Goal: Obtain resource: Download file/media

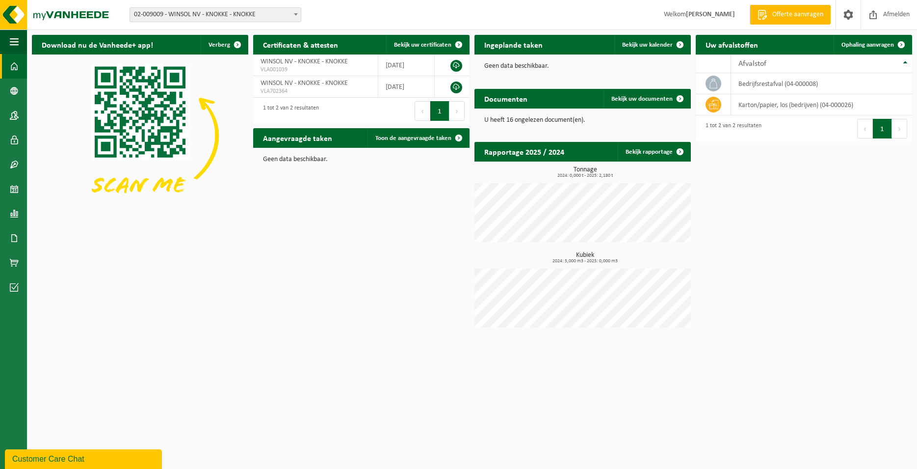
click at [296, 15] on b at bounding box center [296, 14] width 4 height 2
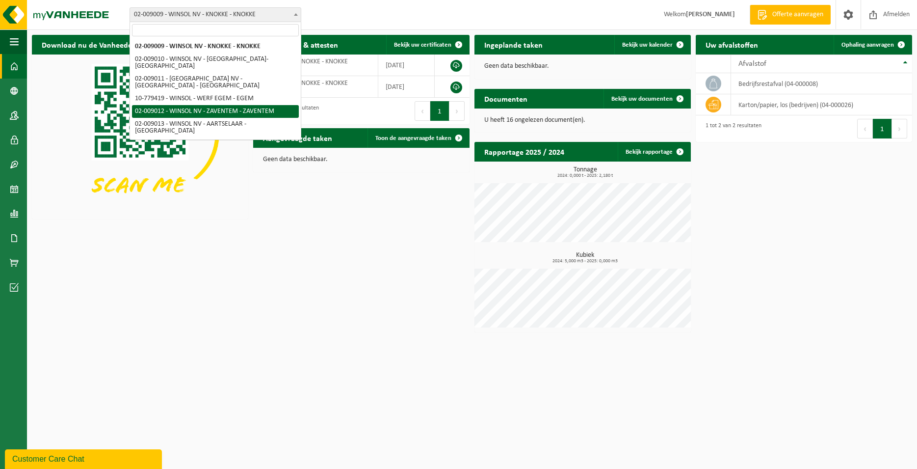
select select "1550"
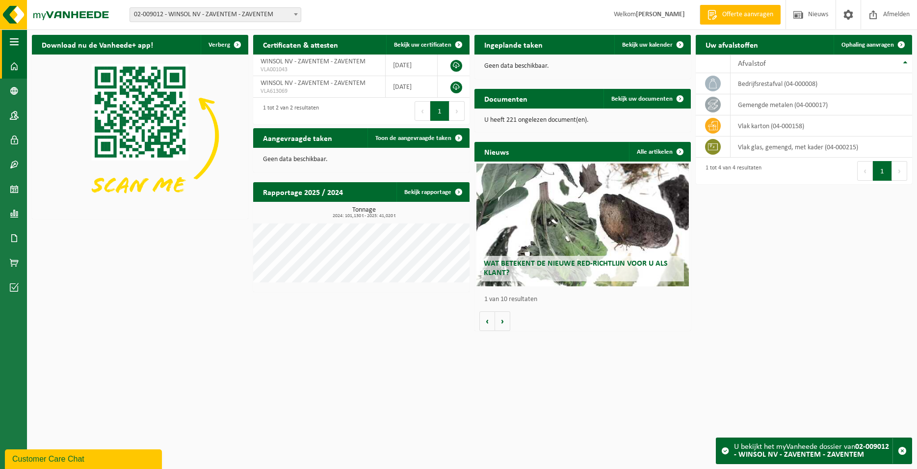
click at [12, 37] on span "button" at bounding box center [14, 41] width 9 height 25
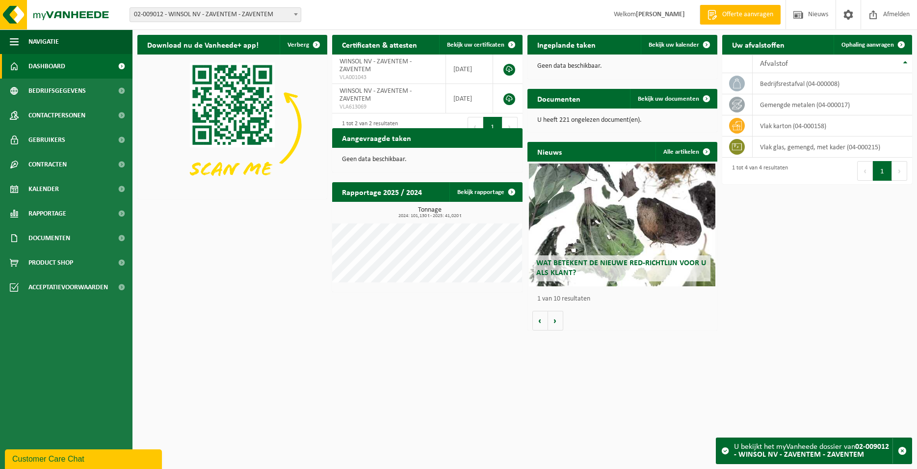
click at [38, 69] on span "Dashboard" at bounding box center [46, 66] width 37 height 25
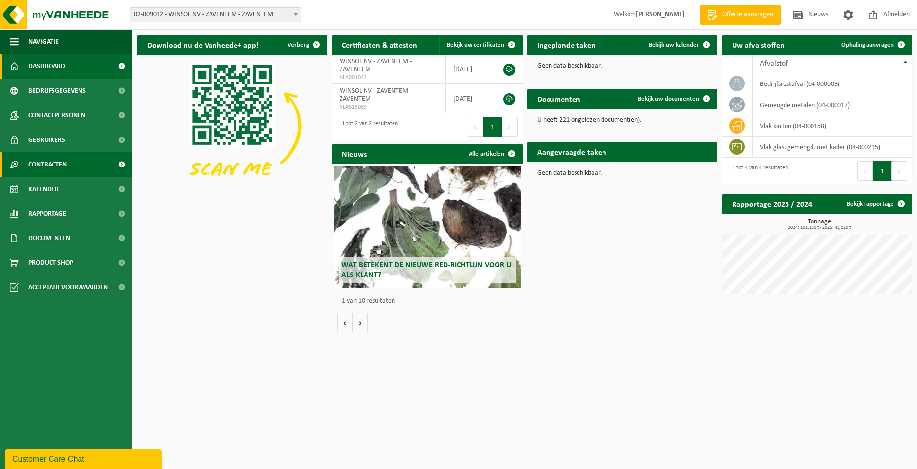
click at [38, 160] on span "Contracten" at bounding box center [47, 164] width 38 height 25
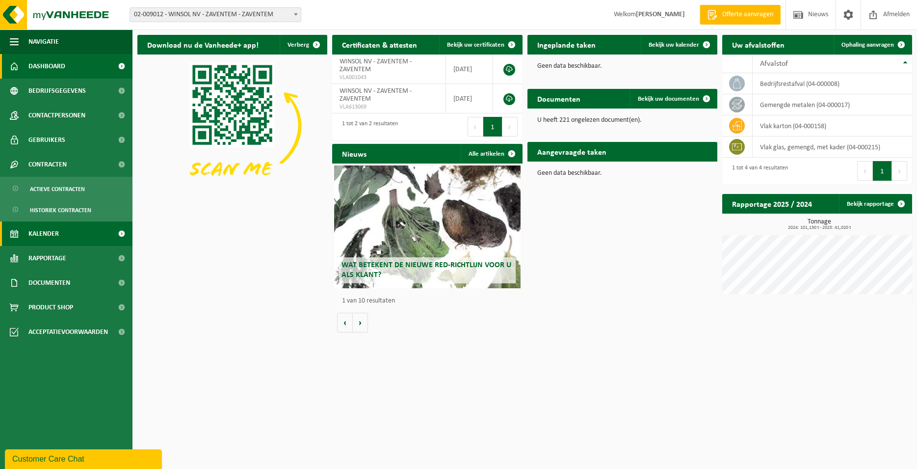
click at [38, 231] on span "Kalender" at bounding box center [43, 233] width 30 height 25
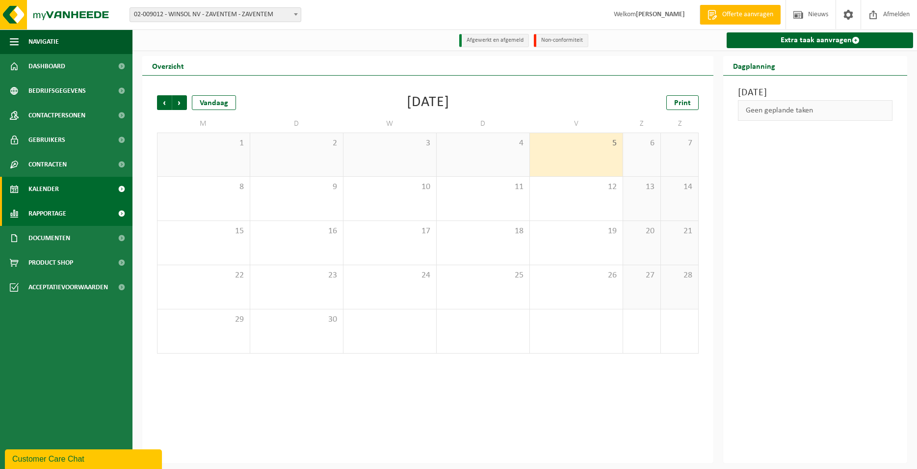
click at [37, 219] on span "Rapportage" at bounding box center [47, 213] width 38 height 25
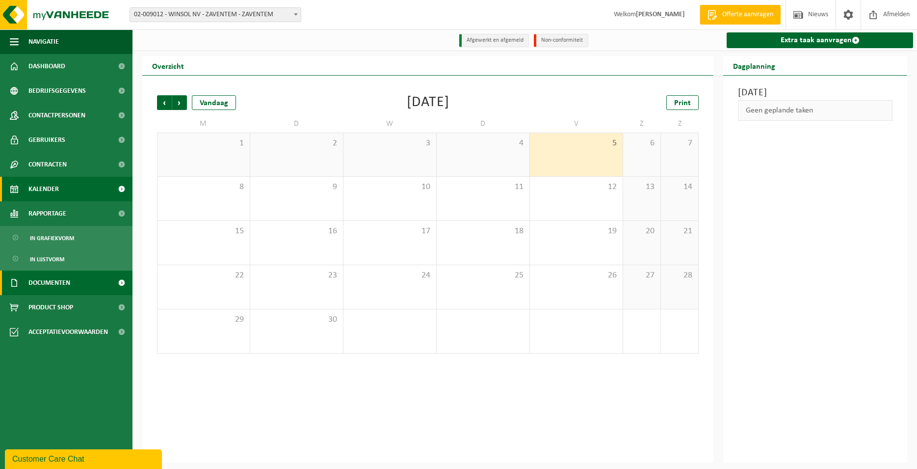
click at [33, 278] on span "Documenten" at bounding box center [49, 282] width 42 height 25
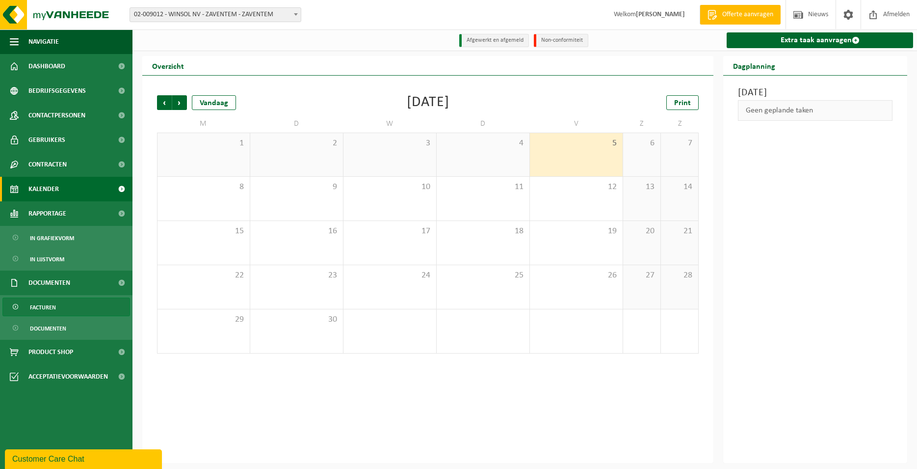
click at [32, 306] on span "Facturen" at bounding box center [43, 307] width 26 height 19
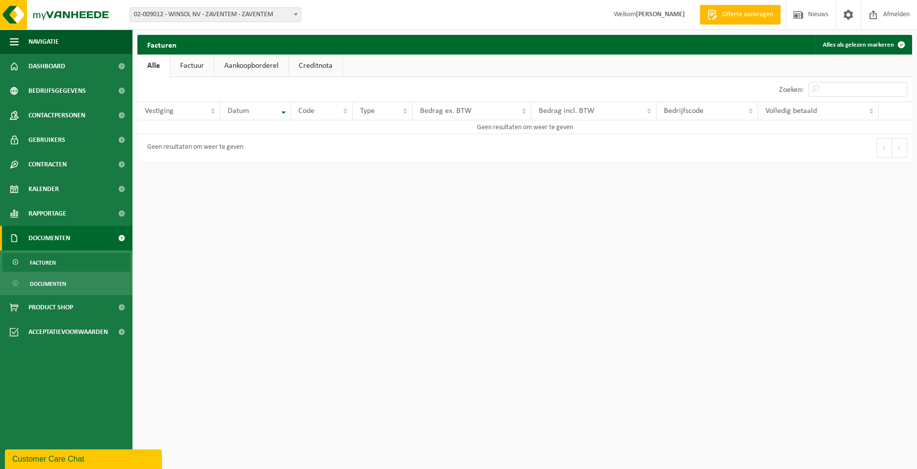
click at [184, 67] on link "Factuur" at bounding box center [192, 65] width 44 height 23
click at [148, 68] on link "Alle" at bounding box center [153, 65] width 32 height 23
click at [243, 65] on link "Aankoopborderel" at bounding box center [251, 65] width 74 height 23
click at [322, 66] on link "Creditnota" at bounding box center [319, 65] width 53 height 23
click at [145, 65] on link "Alle" at bounding box center [153, 65] width 32 height 23
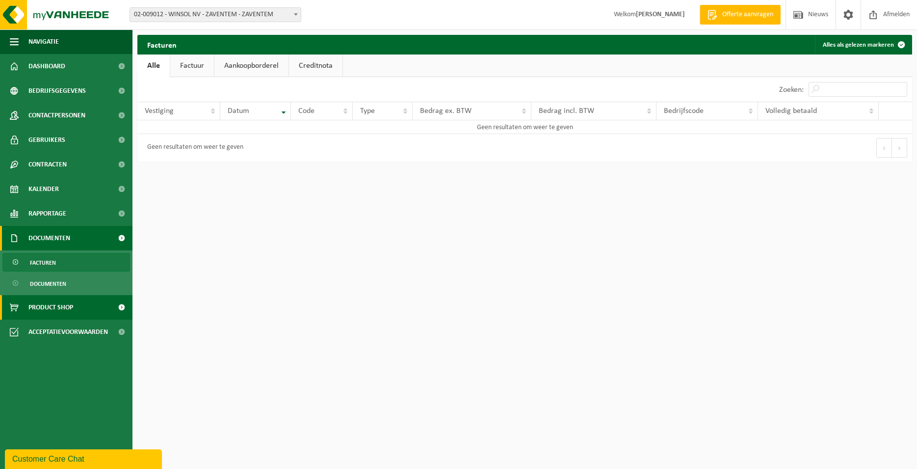
click at [30, 312] on span "Product Shop" at bounding box center [50, 307] width 45 height 25
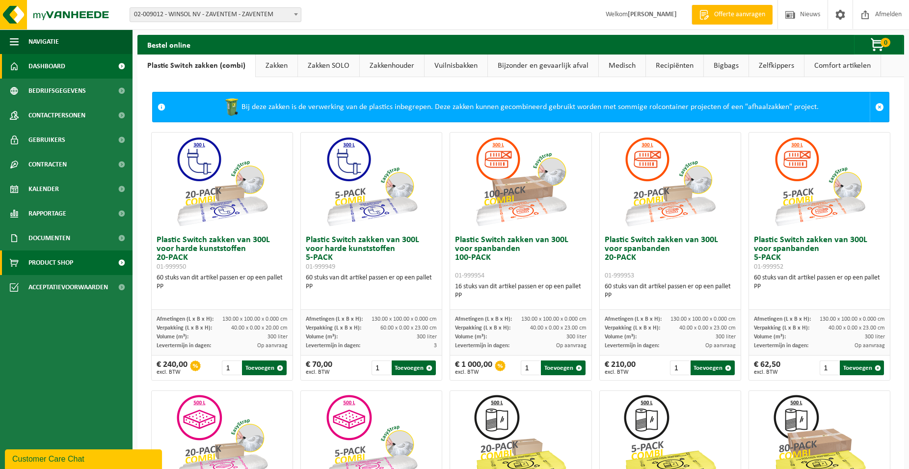
click at [50, 70] on span "Dashboard" at bounding box center [46, 66] width 37 height 25
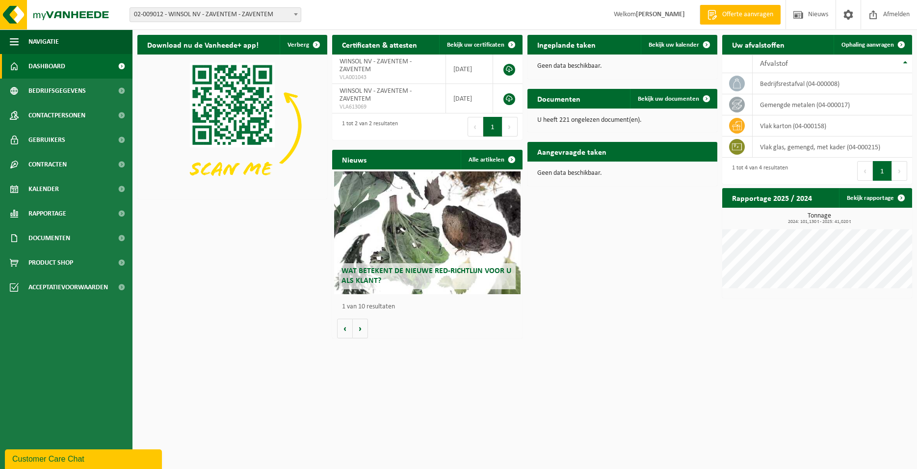
click at [295, 14] on b at bounding box center [296, 14] width 4 height 2
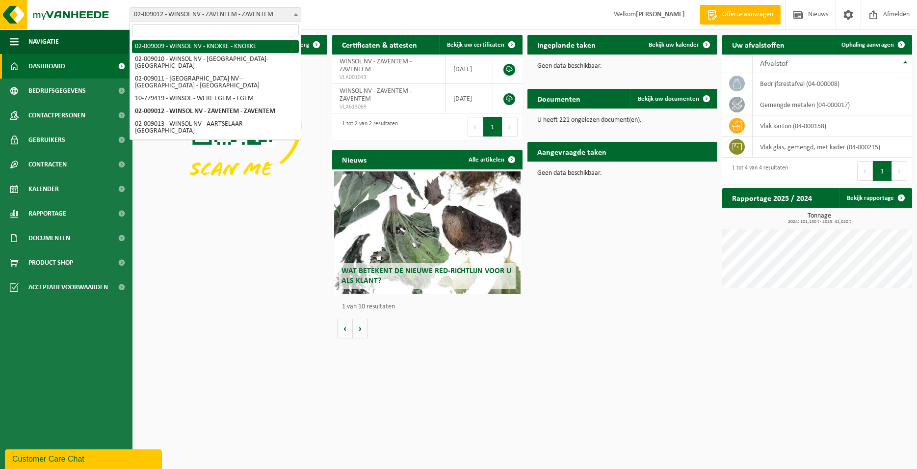
select select "1547"
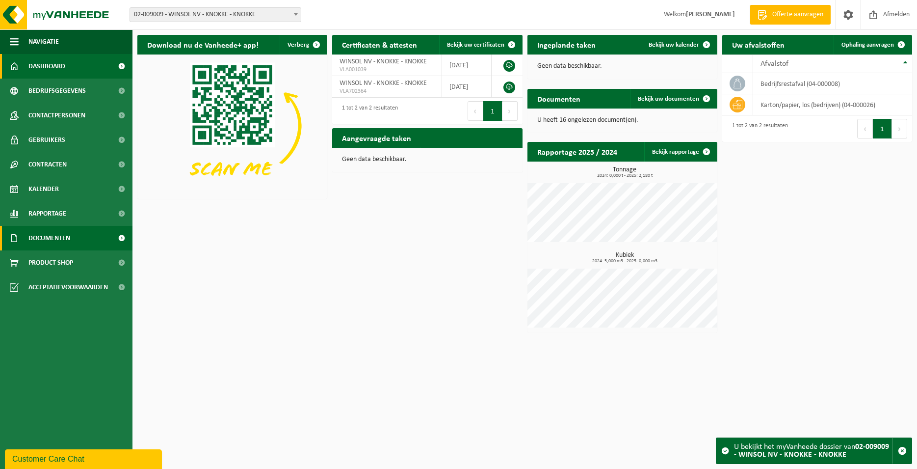
click at [27, 233] on link "Documenten" at bounding box center [66, 238] width 132 height 25
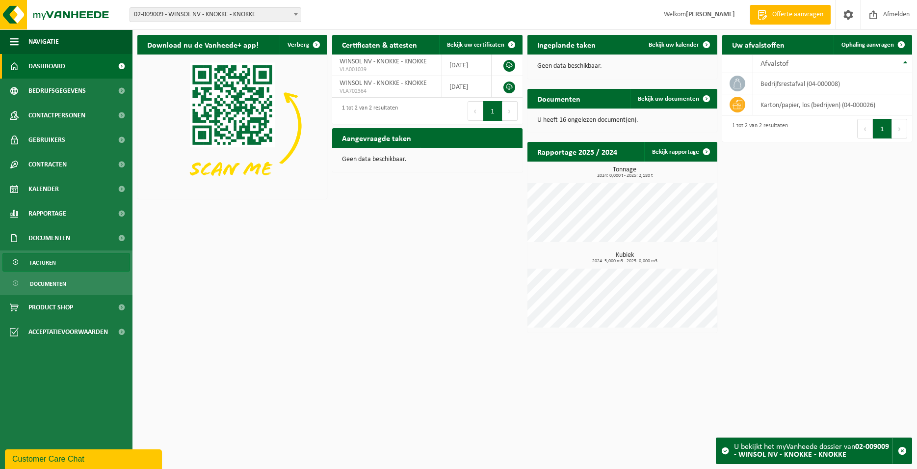
click at [37, 258] on span "Facturen" at bounding box center [43, 262] width 26 height 19
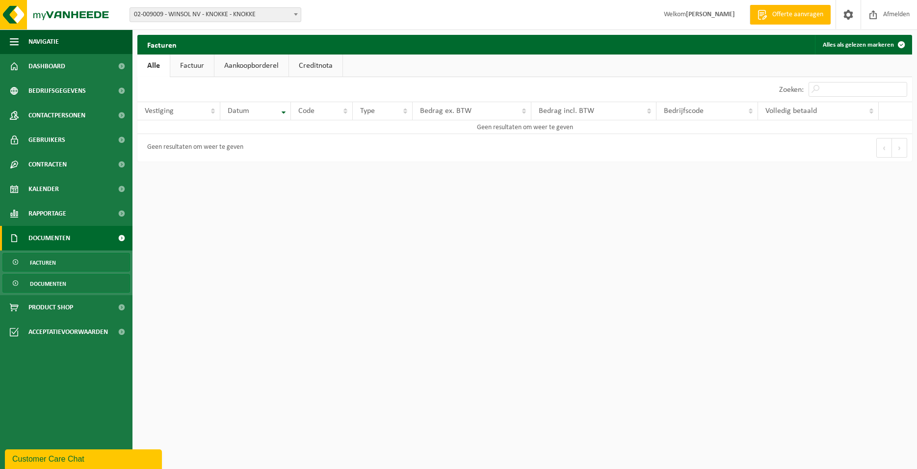
click at [59, 289] on span "Documenten" at bounding box center [48, 283] width 36 height 19
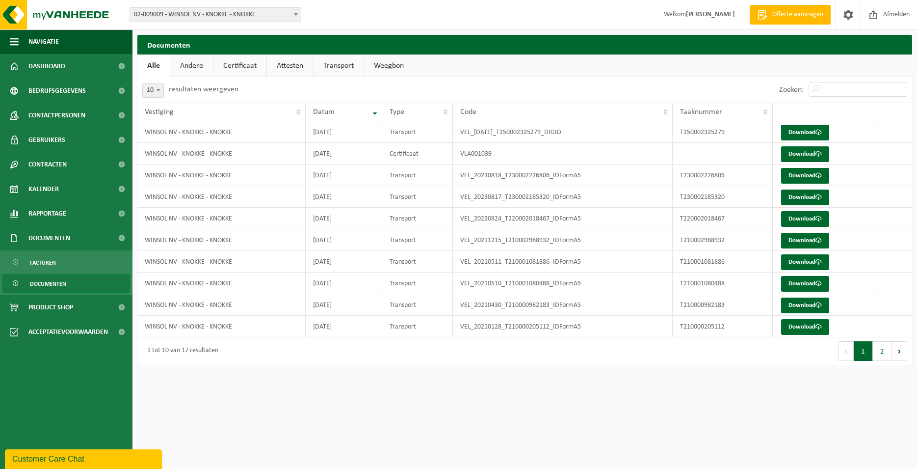
click at [294, 15] on b at bounding box center [296, 14] width 4 height 2
select select "1550"
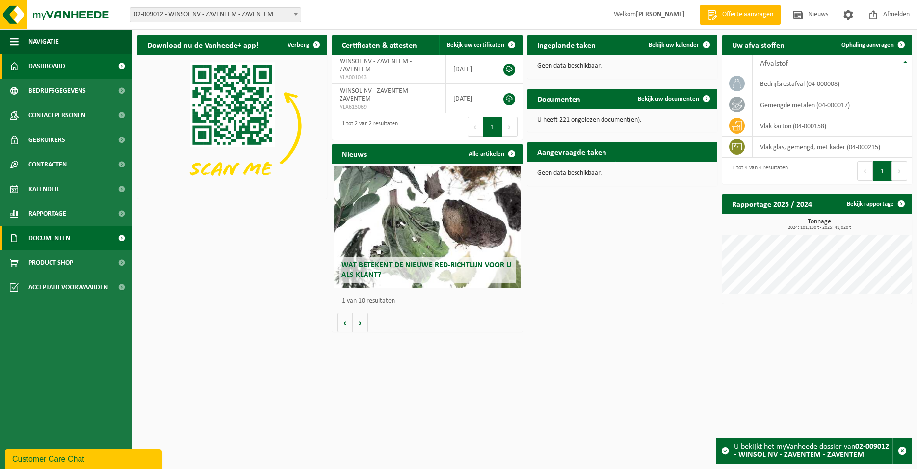
click at [53, 242] on span "Documenten" at bounding box center [49, 238] width 42 height 25
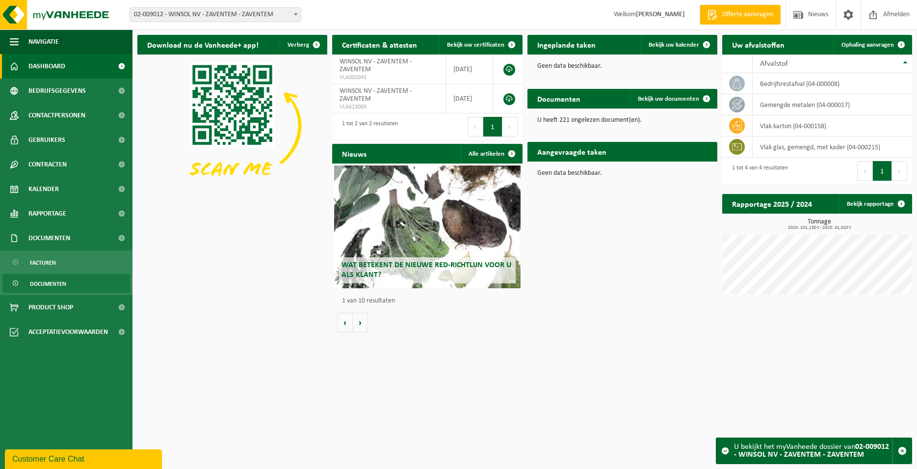
click at [42, 285] on span "Documenten" at bounding box center [48, 283] width 36 height 19
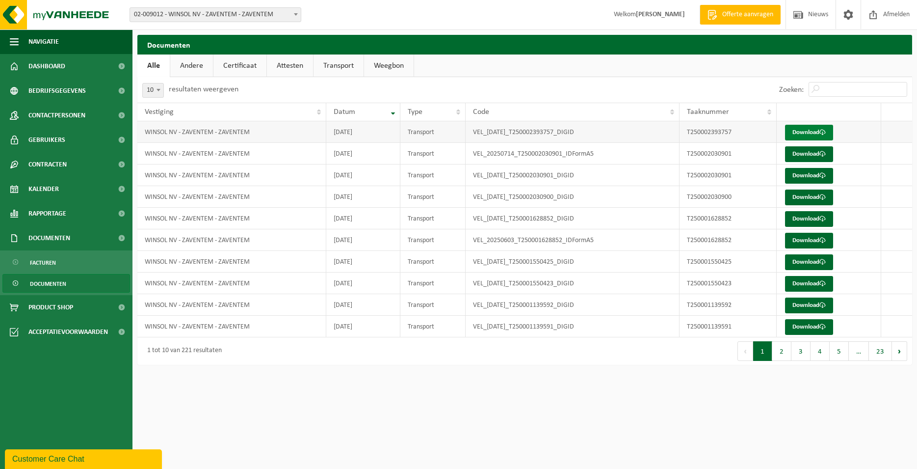
click at [813, 132] on link "Download" at bounding box center [809, 133] width 48 height 16
click at [54, 258] on span "Facturen" at bounding box center [43, 262] width 26 height 19
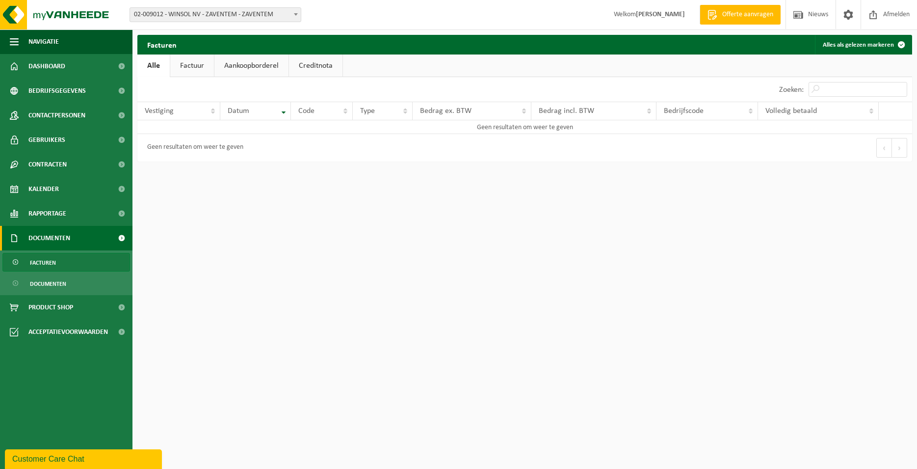
click at [187, 66] on link "Factuur" at bounding box center [192, 65] width 44 height 23
